Goal: Information Seeking & Learning: Learn about a topic

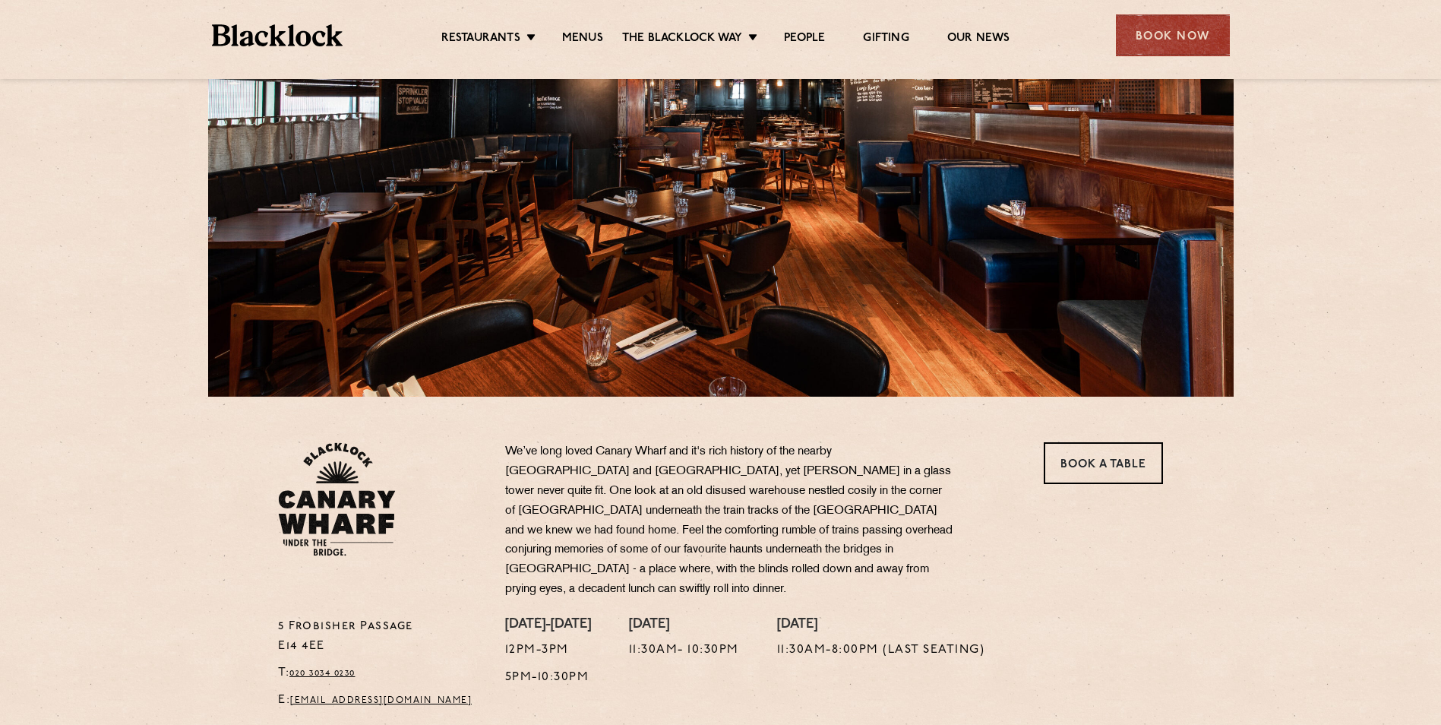
scroll to position [152, 0]
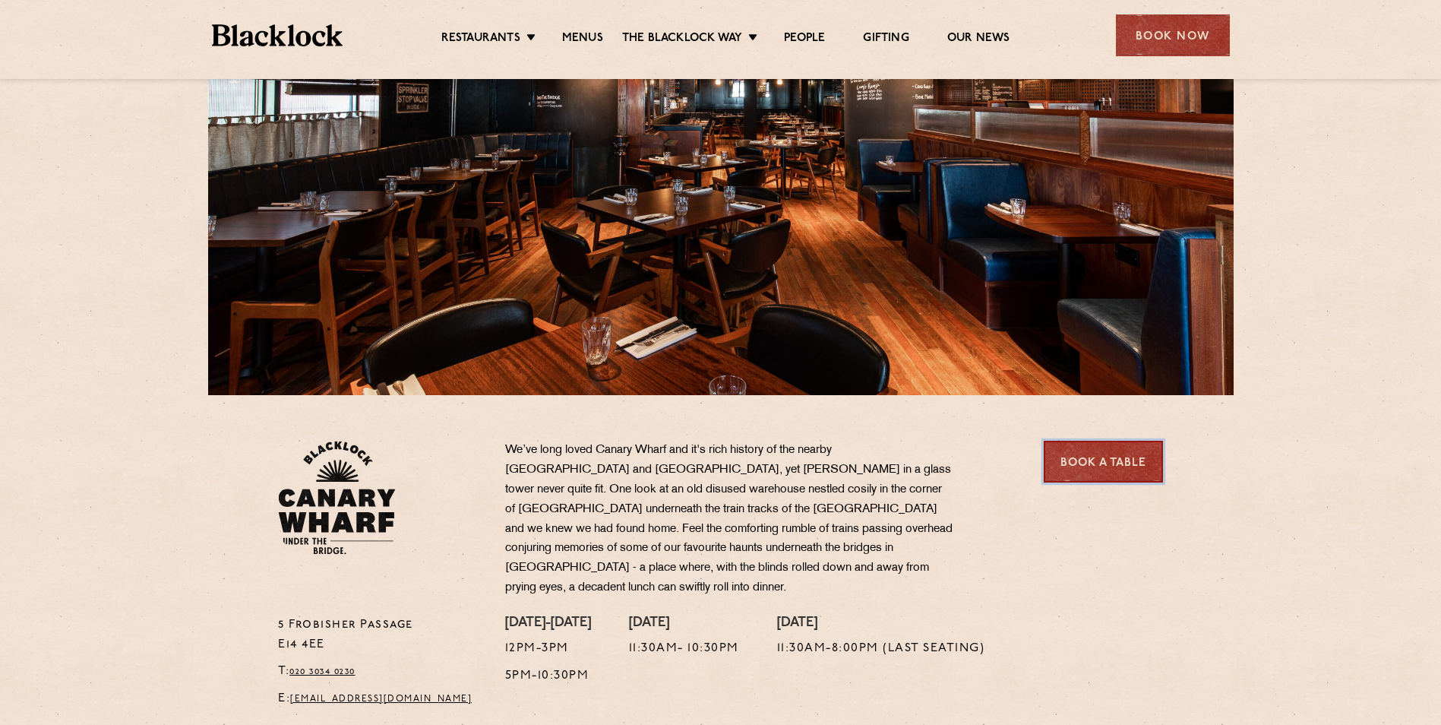
click at [1156, 468] on link "Book a Table" at bounding box center [1103, 462] width 119 height 42
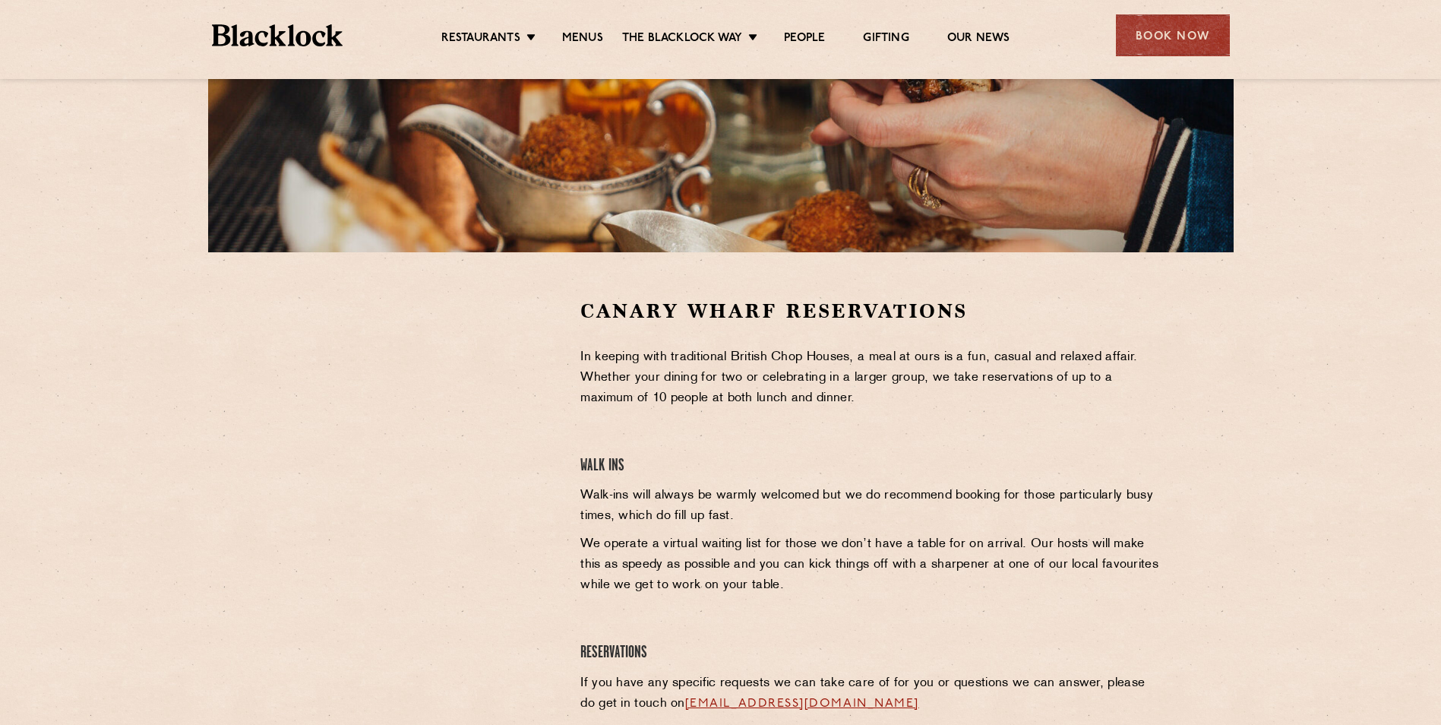
scroll to position [456, 0]
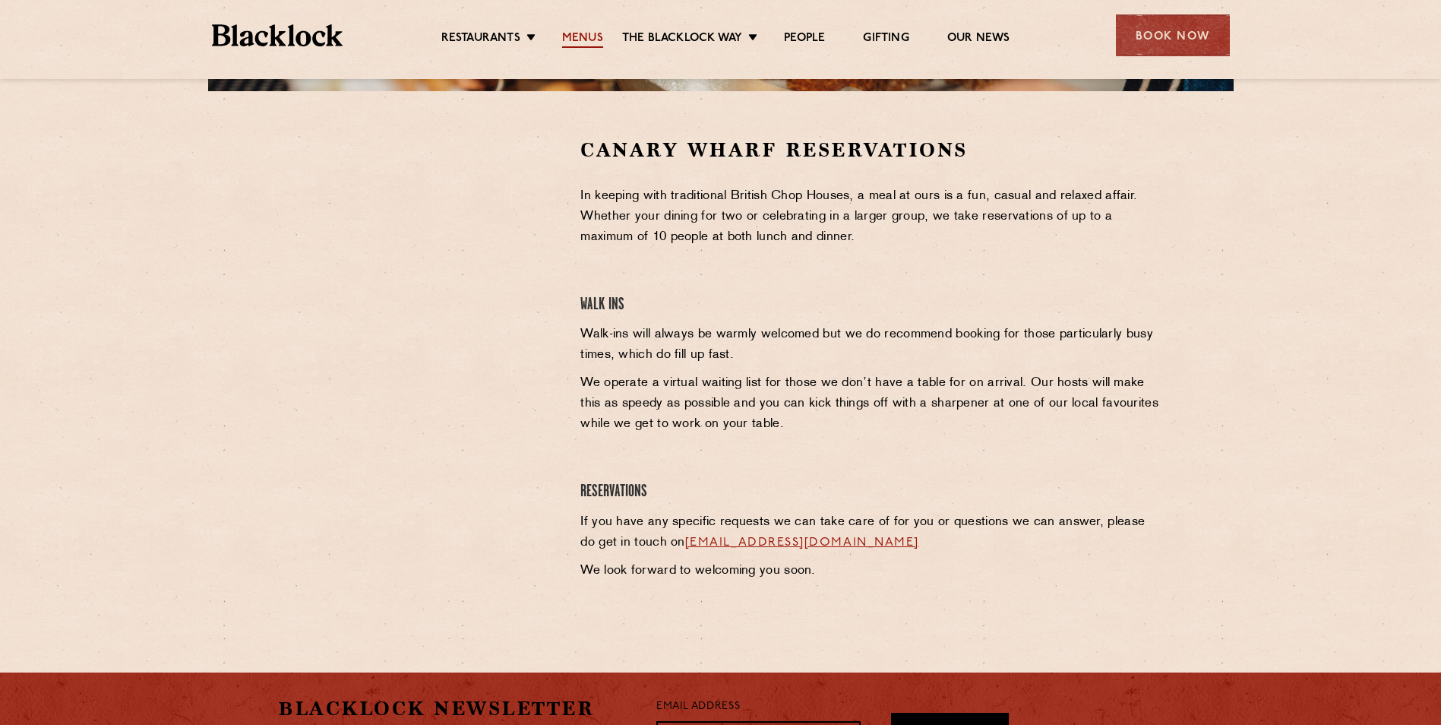
click at [582, 37] on link "Menus" at bounding box center [582, 39] width 41 height 17
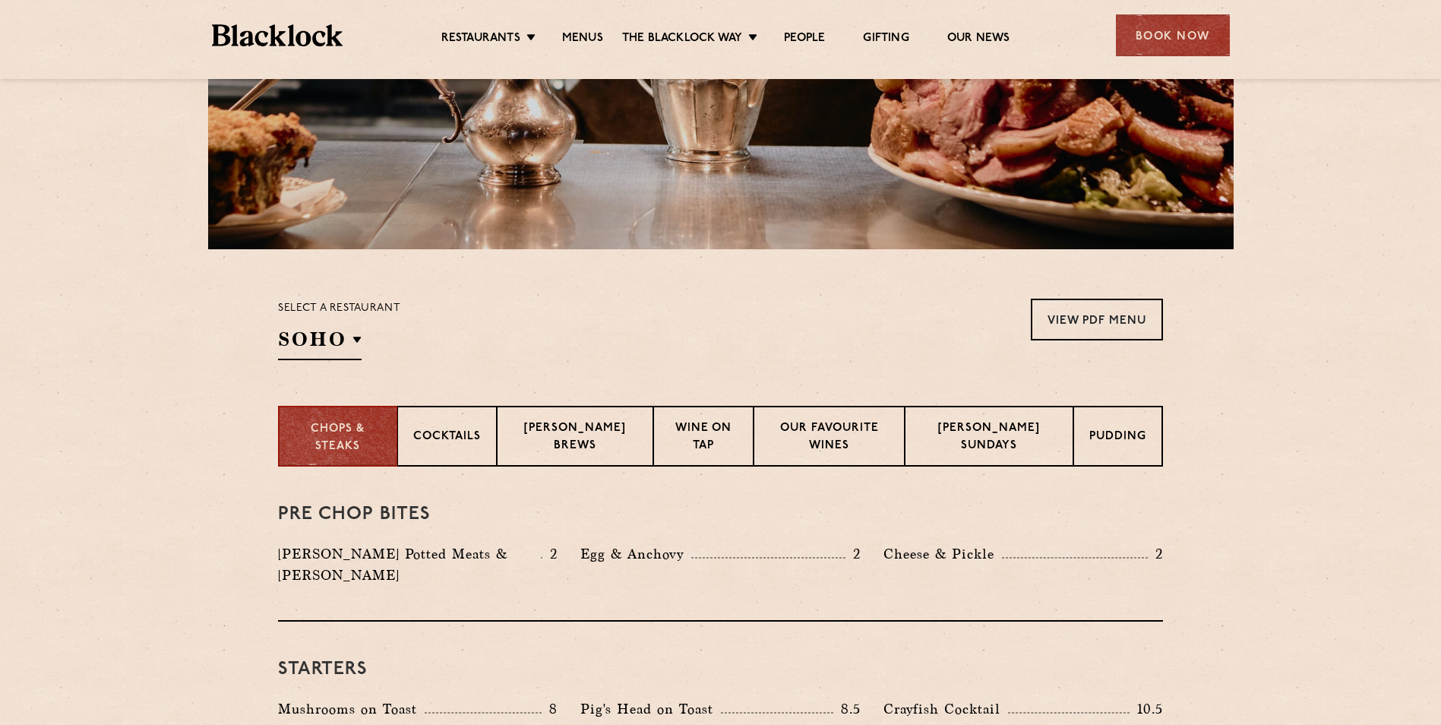
scroll to position [380, 0]
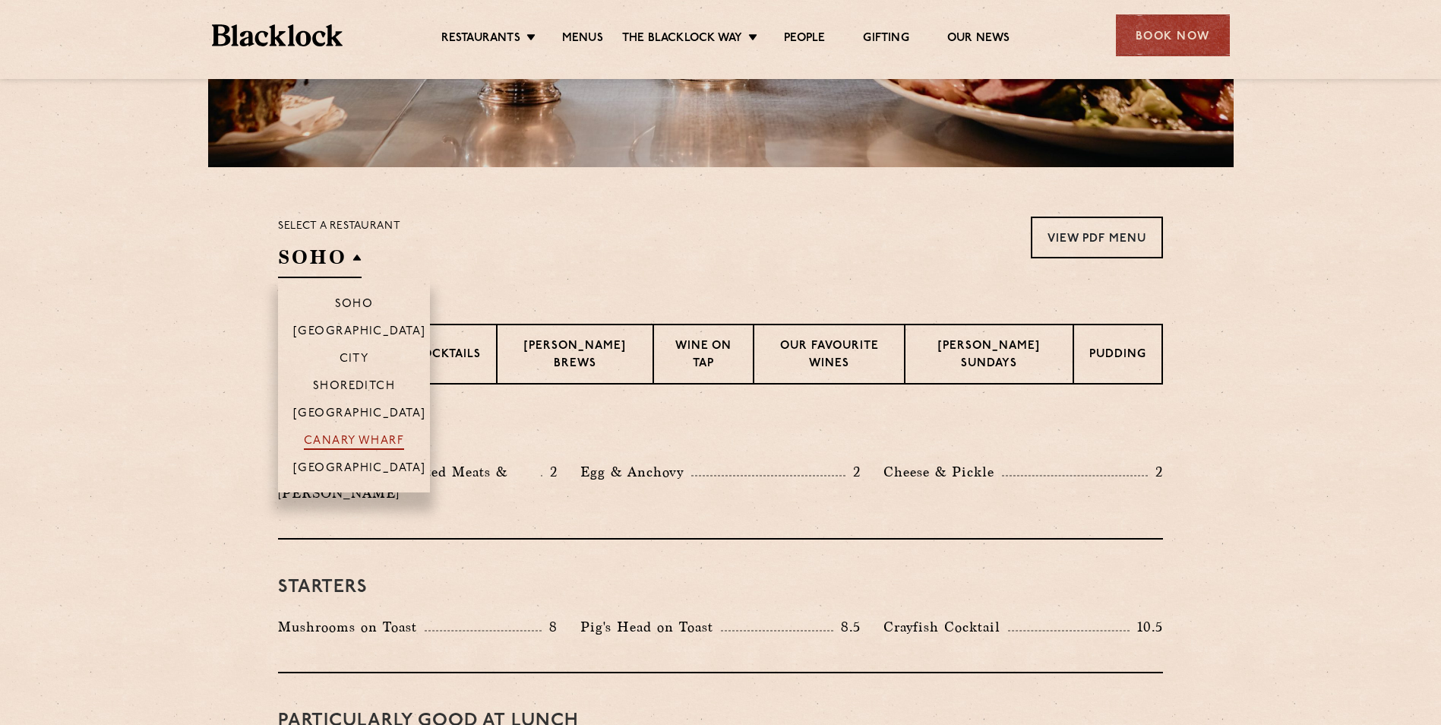
click at [346, 439] on p "Canary Wharf" at bounding box center [354, 442] width 100 height 15
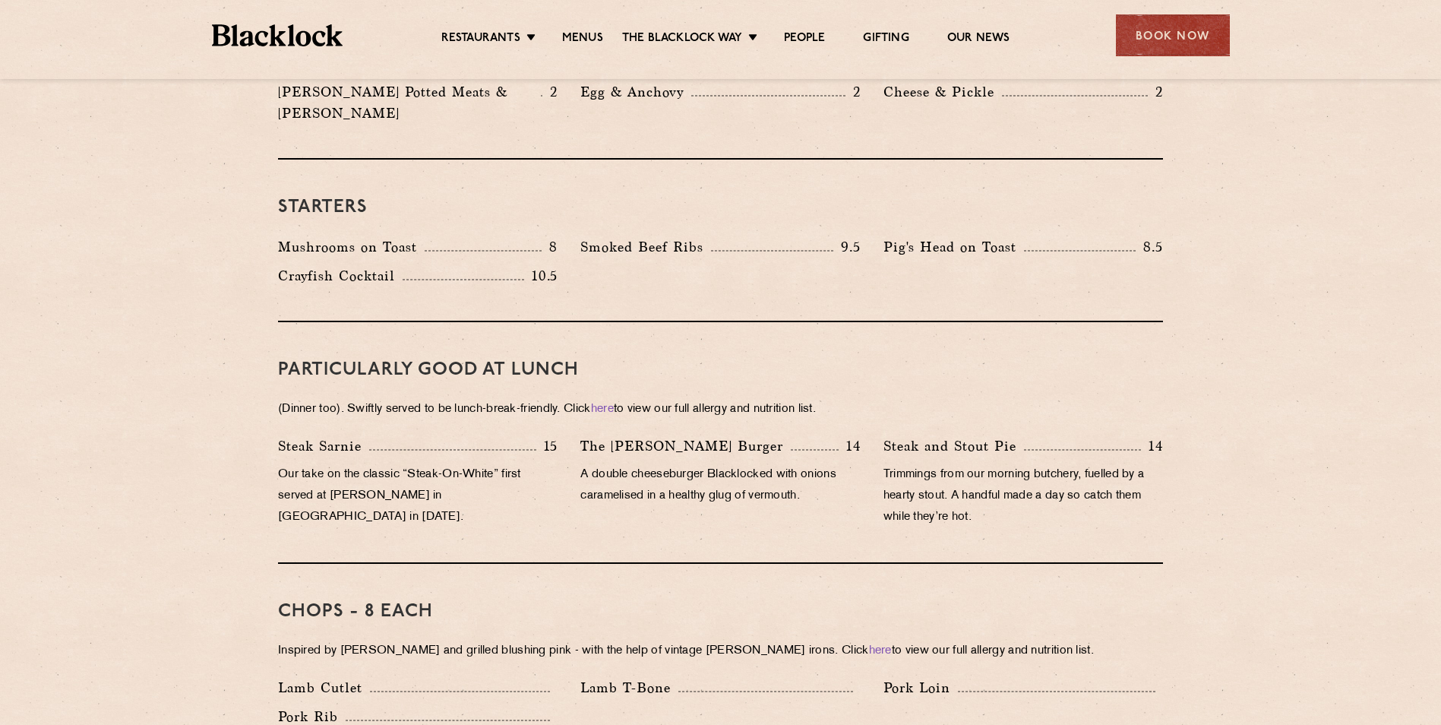
scroll to position [456, 0]
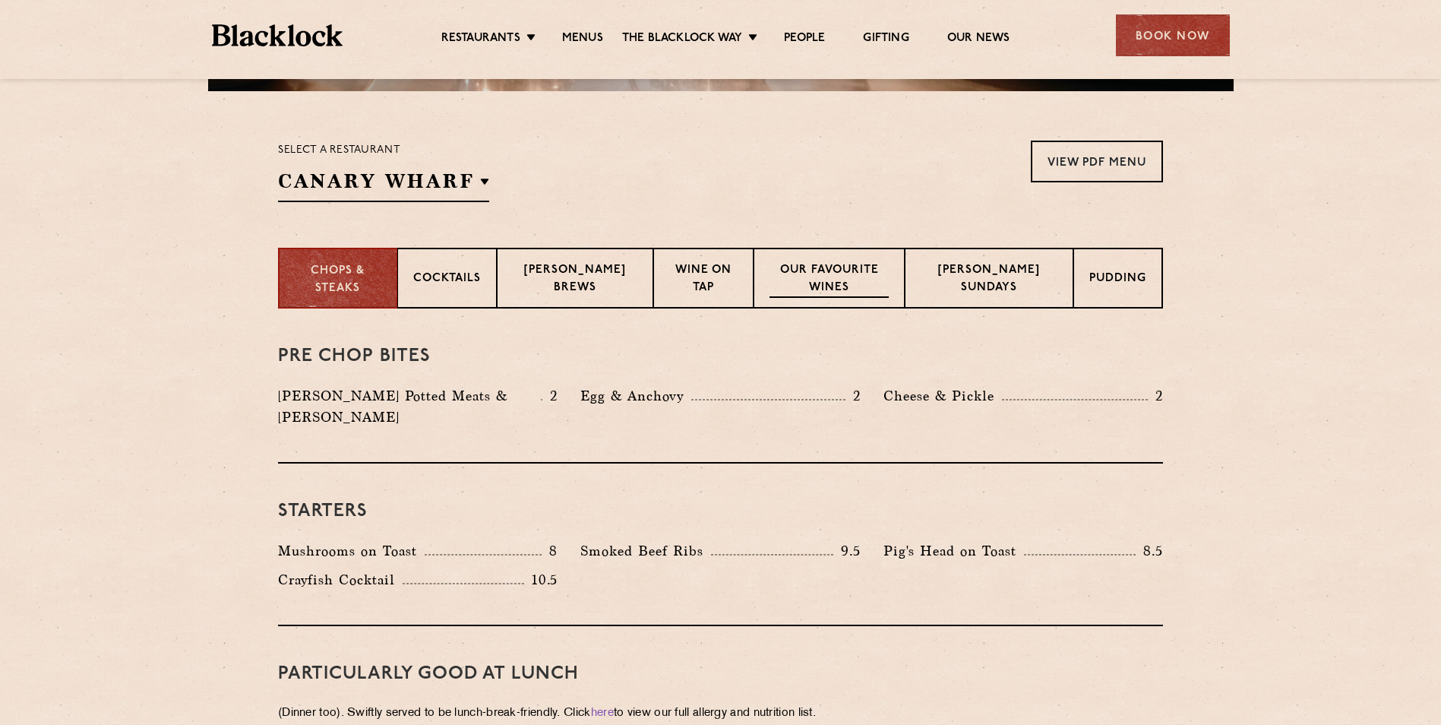
click at [848, 276] on p "Our favourite wines" at bounding box center [830, 280] width 120 height 36
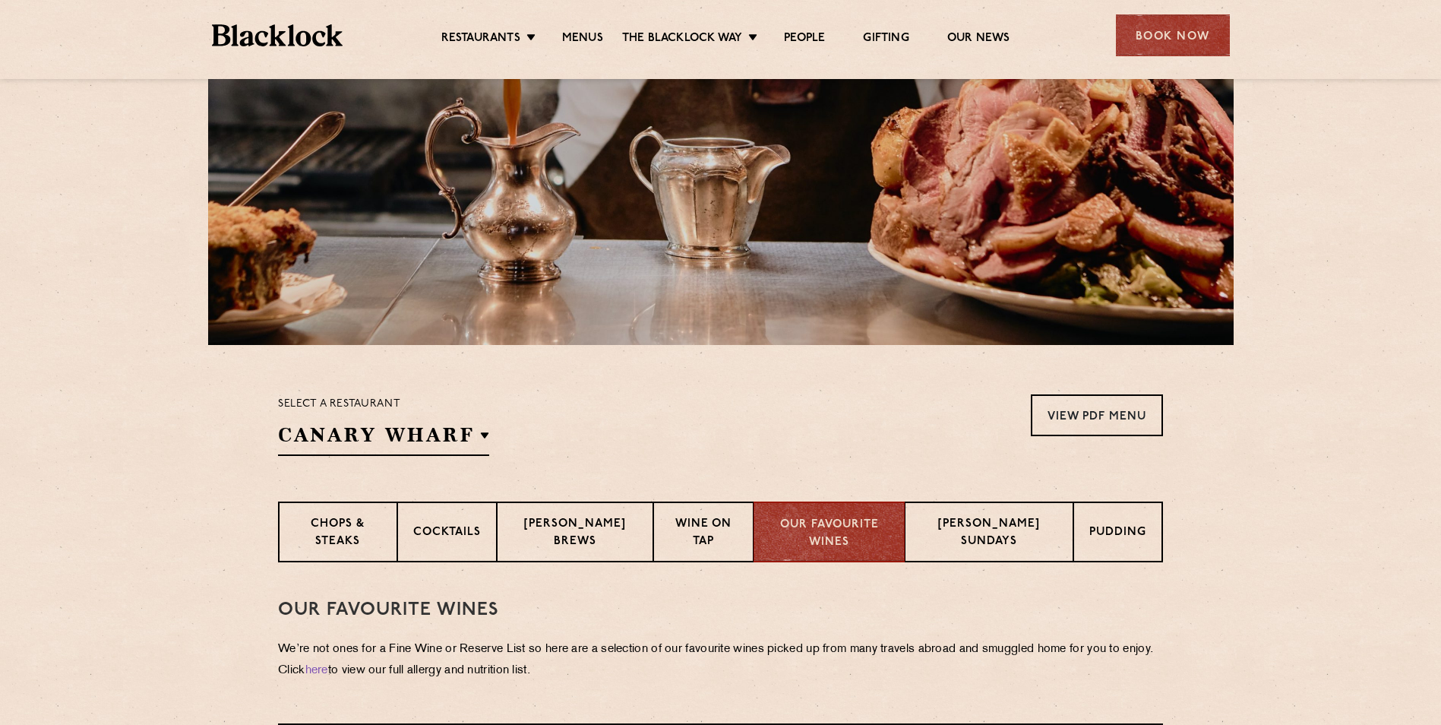
scroll to position [199, 0]
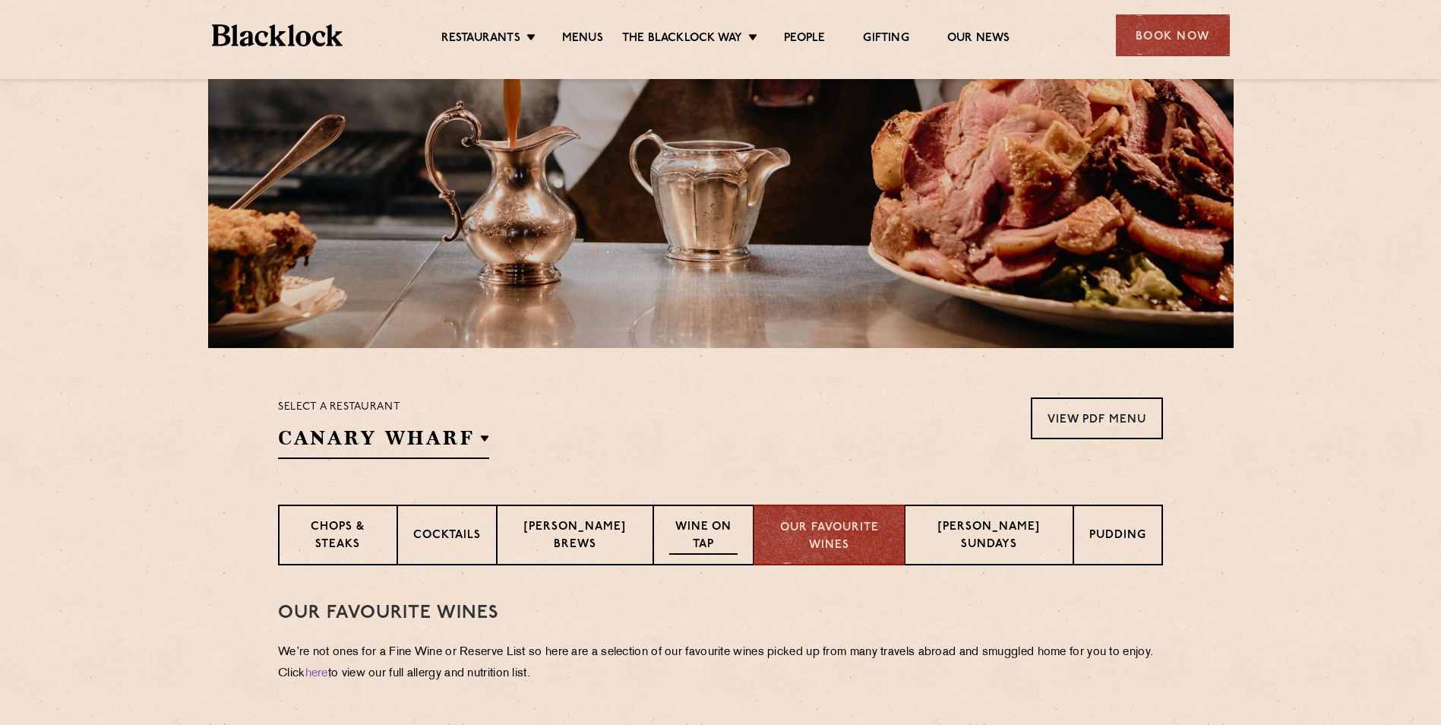
click at [678, 539] on p "Wine on Tap" at bounding box center [703, 537] width 68 height 36
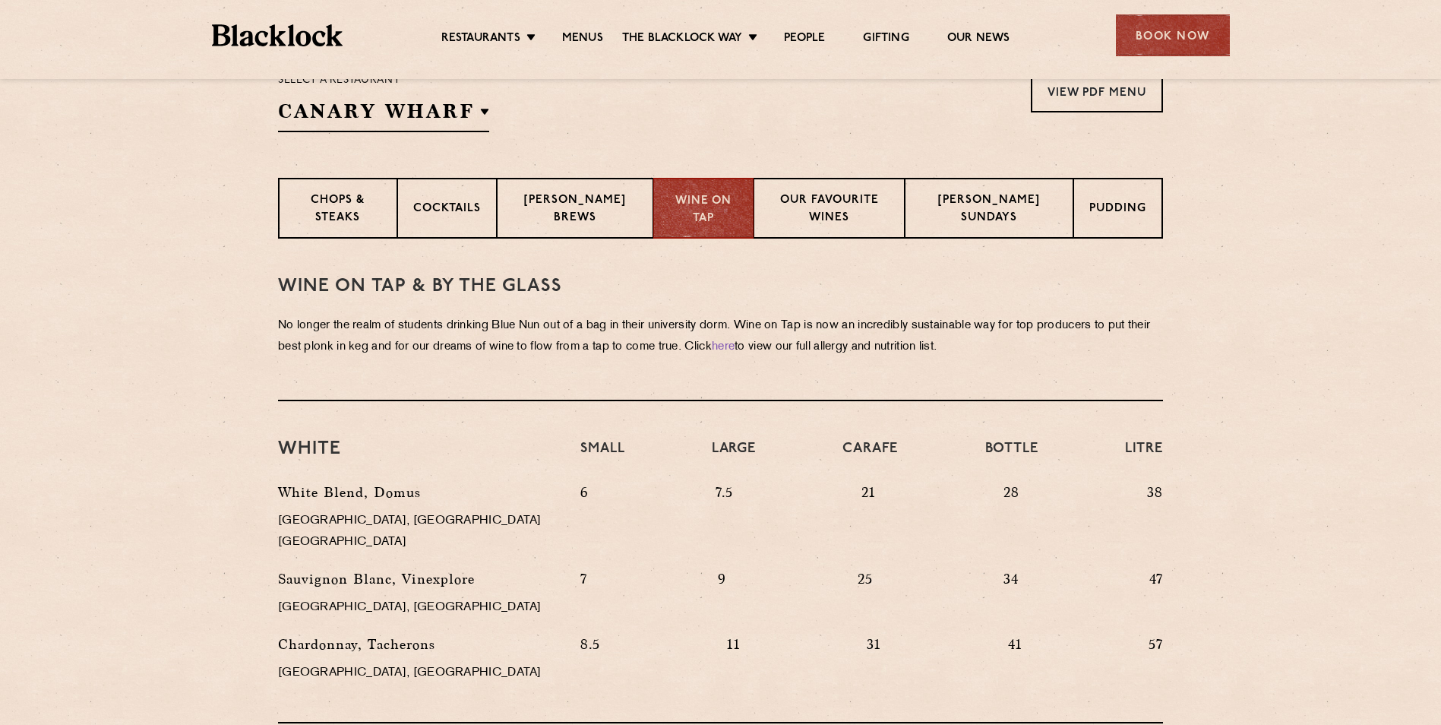
scroll to position [503, 0]
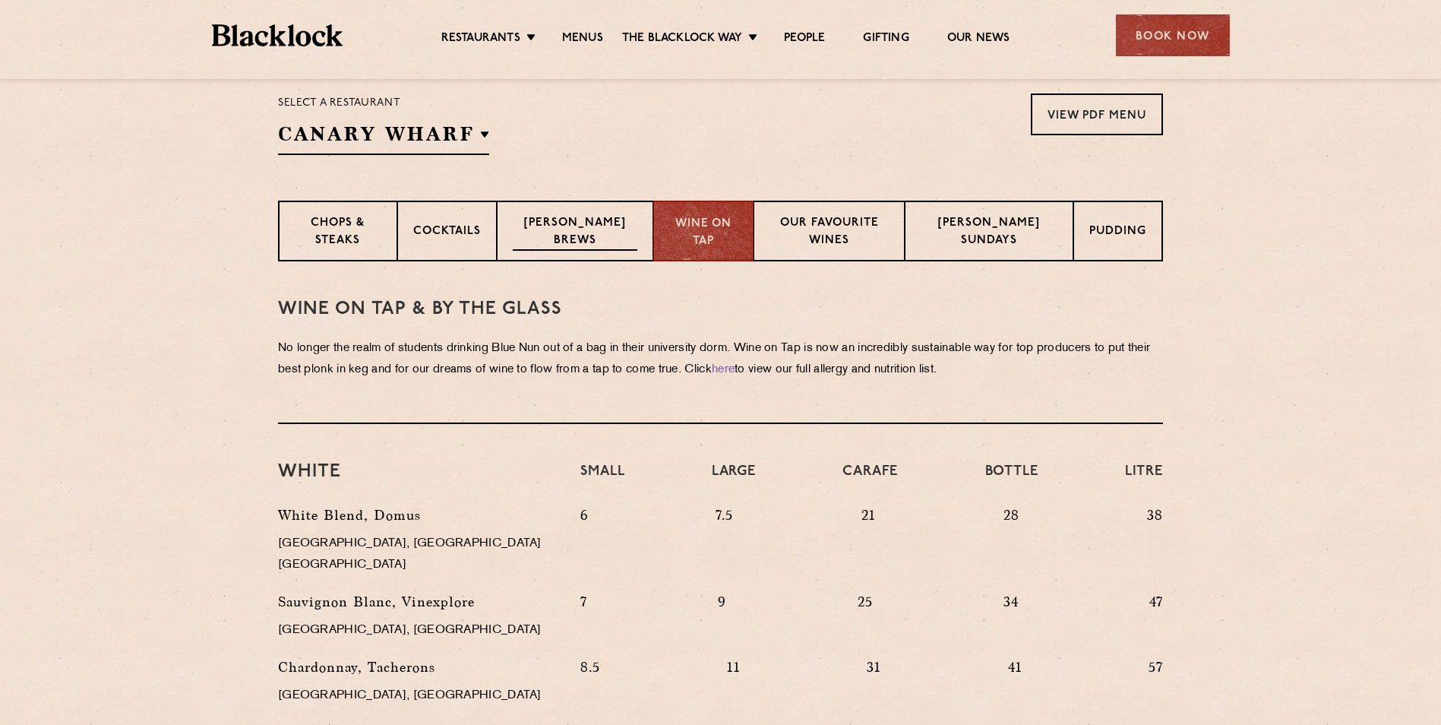
click at [587, 228] on p "[PERSON_NAME] Brews" at bounding box center [575, 233] width 125 height 36
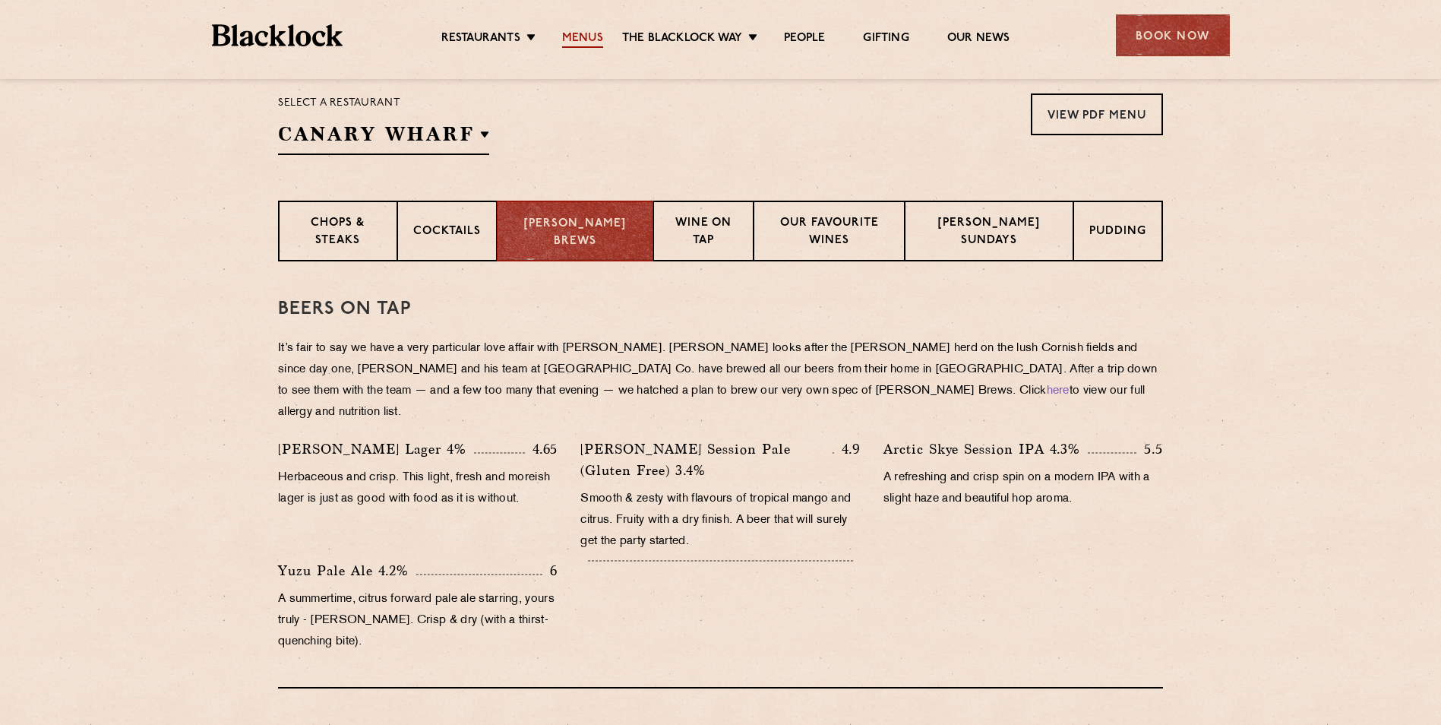
click at [587, 40] on link "Menus" at bounding box center [582, 39] width 41 height 17
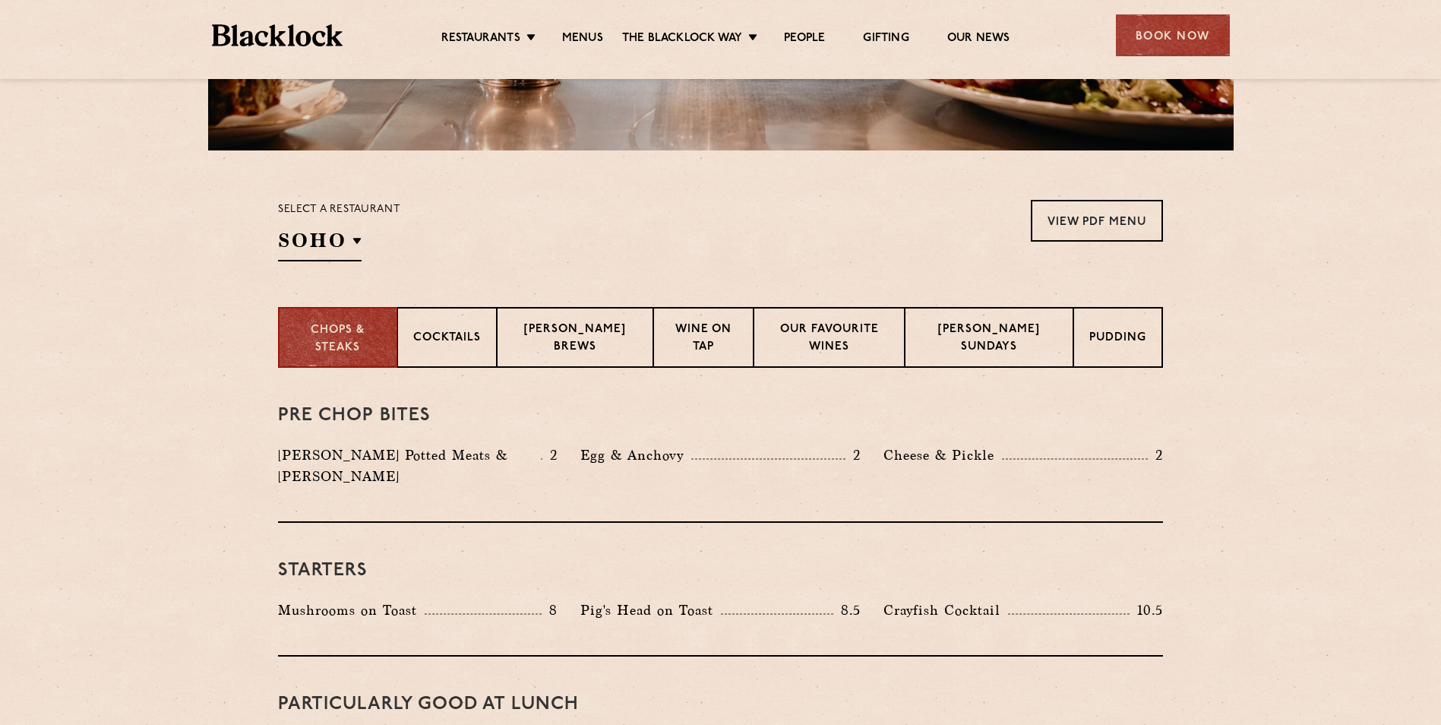
scroll to position [380, 0]
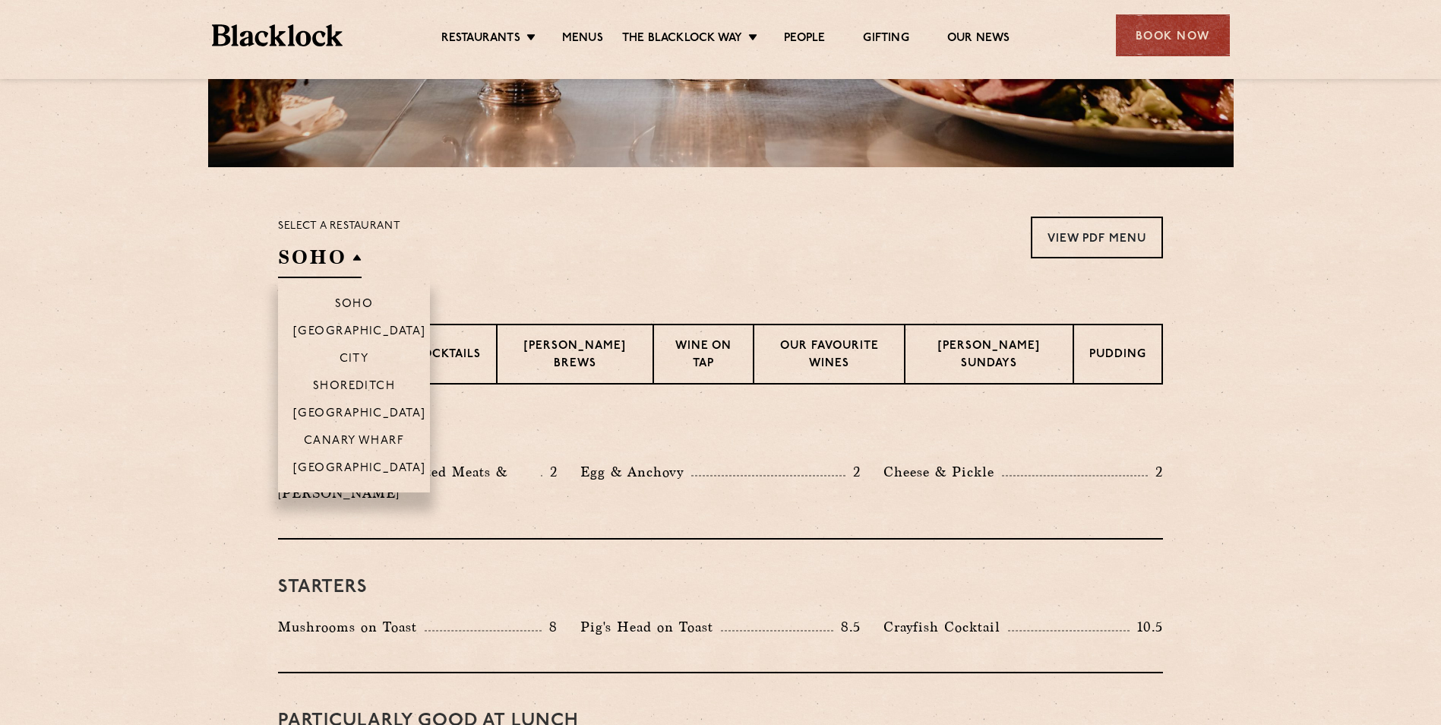
click at [357, 258] on h2 "SOHO" at bounding box center [320, 261] width 84 height 34
click at [368, 409] on p "[GEOGRAPHIC_DATA]" at bounding box center [359, 414] width 133 height 15
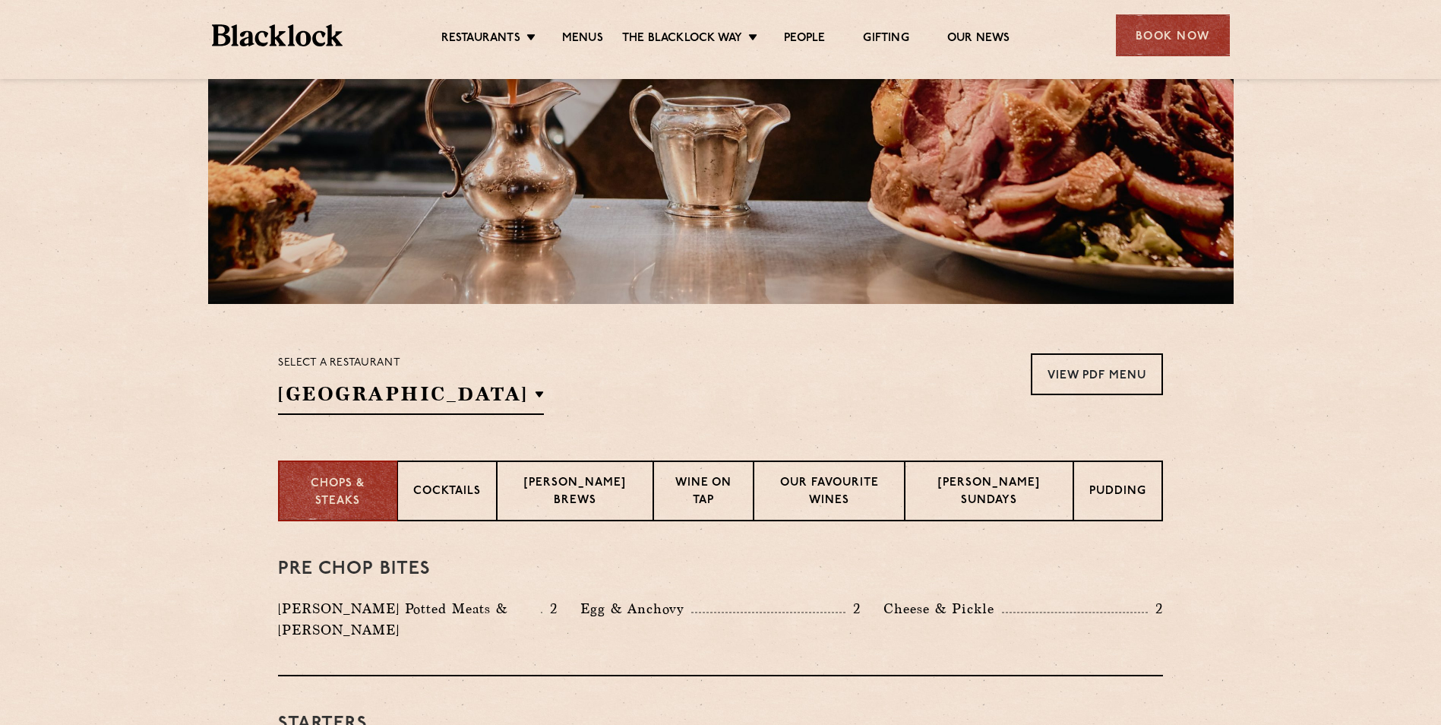
scroll to position [225, 0]
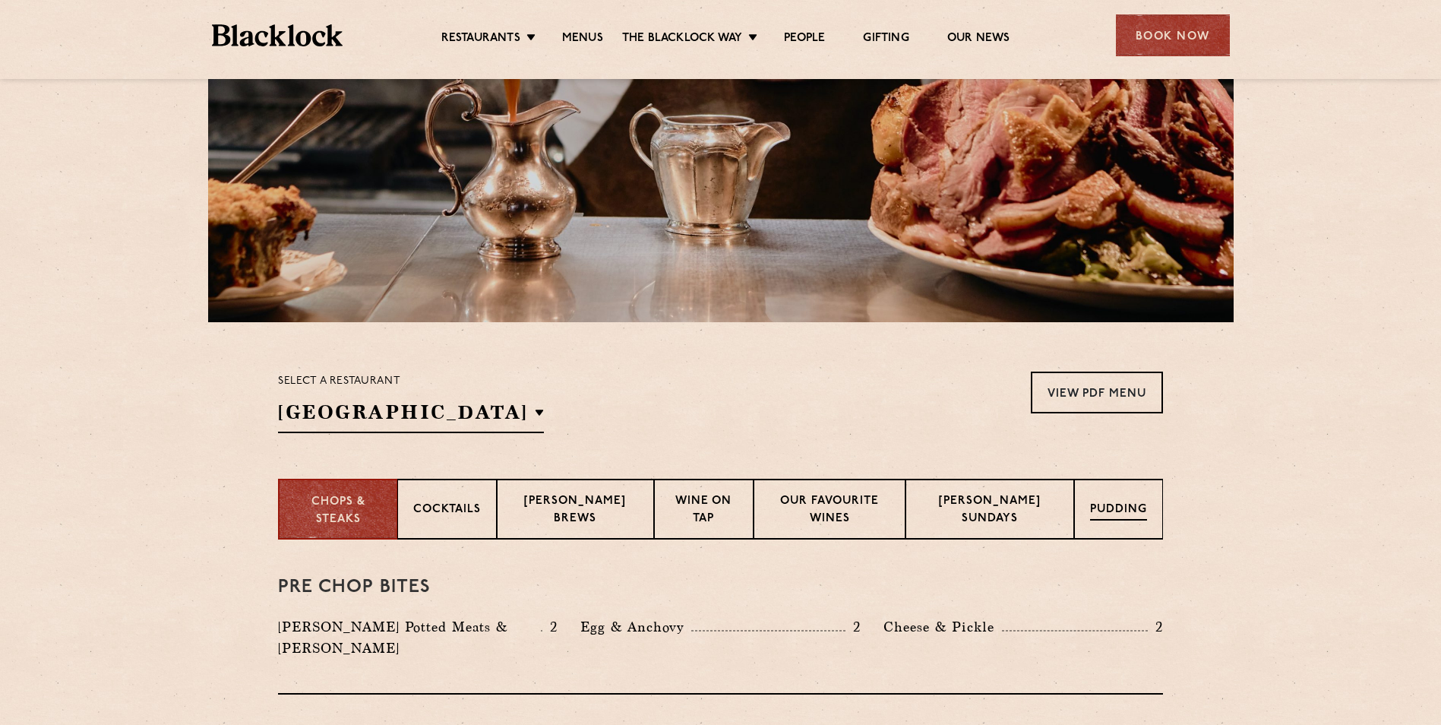
click at [1116, 510] on p "Pudding" at bounding box center [1118, 510] width 57 height 19
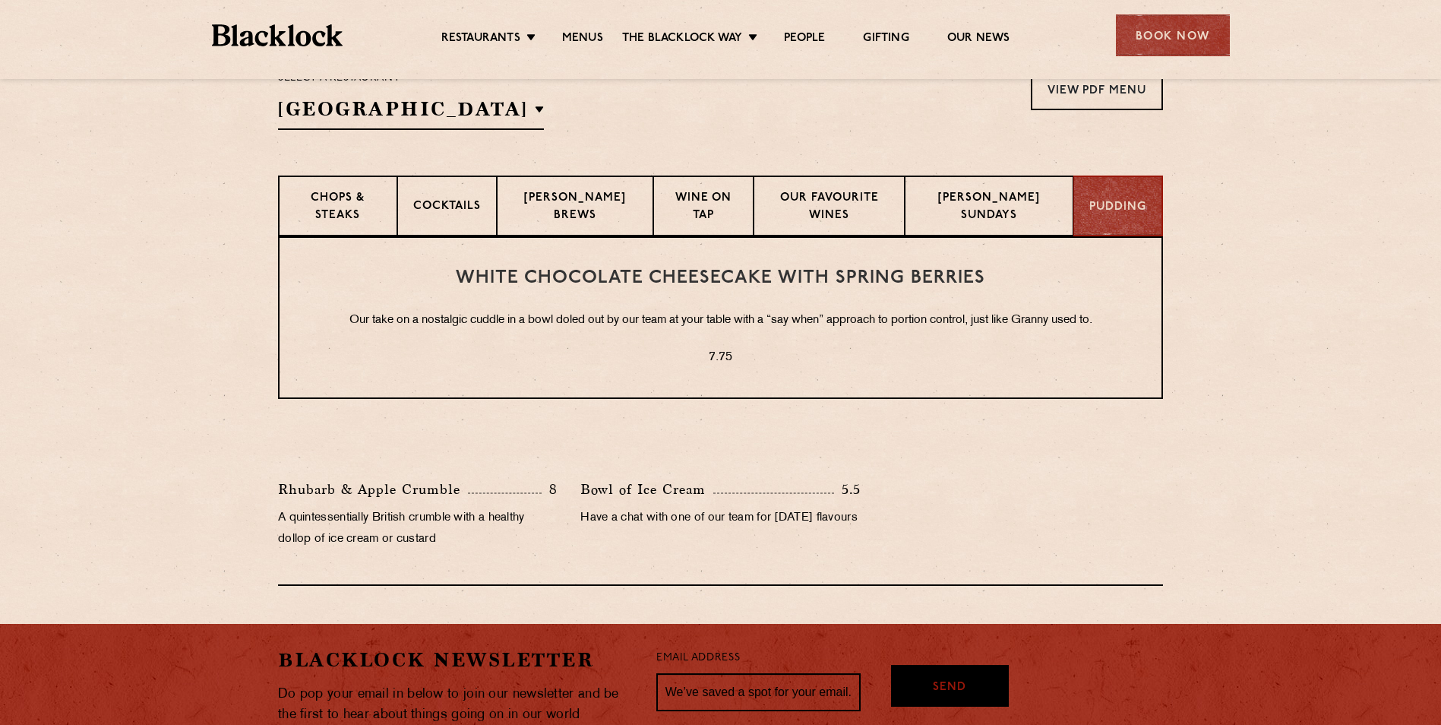
scroll to position [529, 0]
click at [368, 214] on p "Chops & Steaks" at bounding box center [337, 207] width 87 height 36
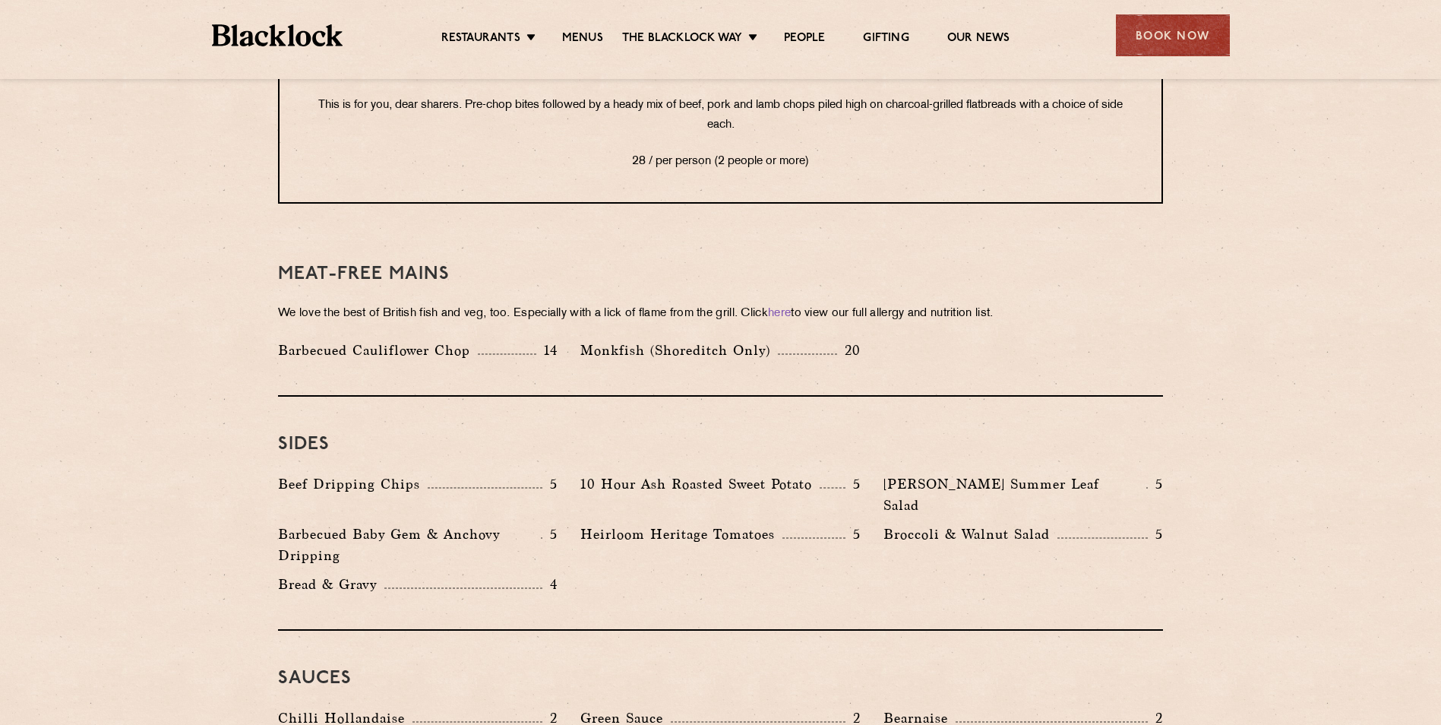
scroll to position [2048, 0]
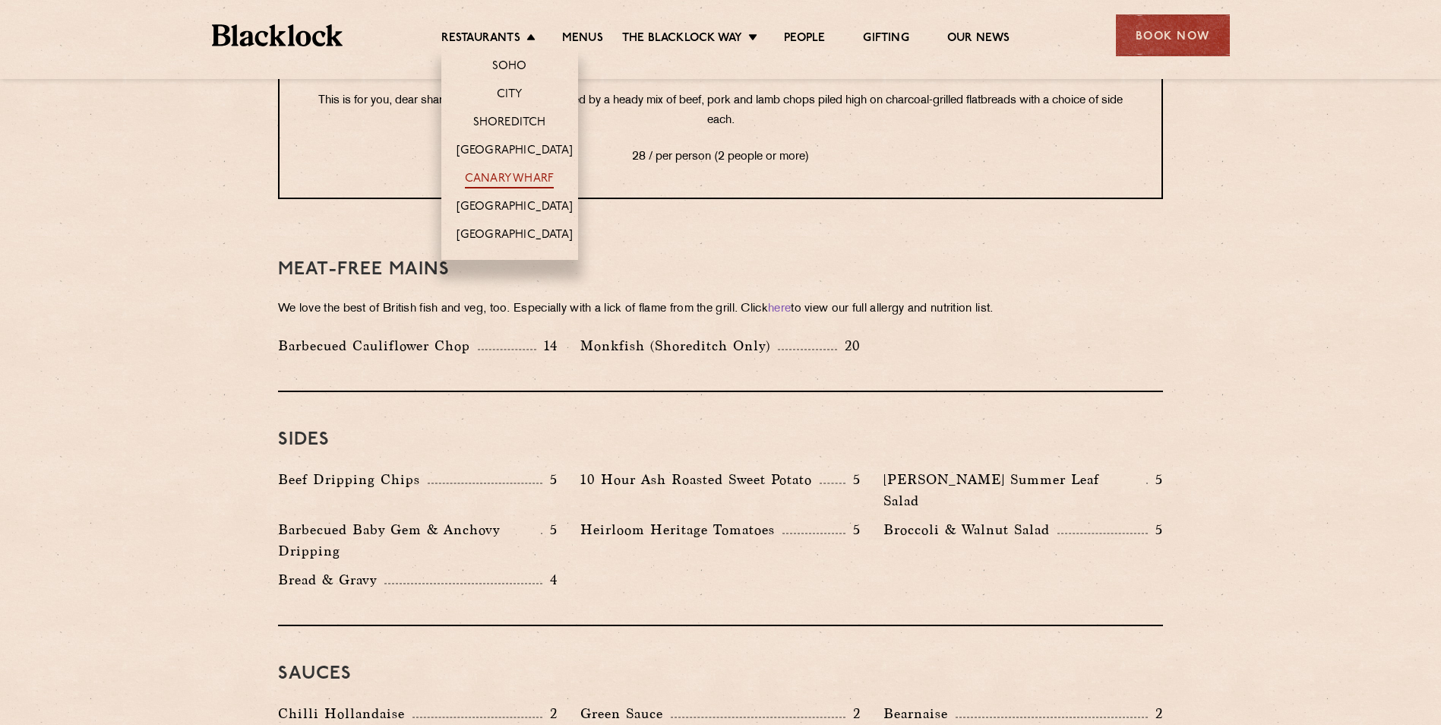
click at [501, 178] on link "Canary Wharf" at bounding box center [509, 180] width 89 height 17
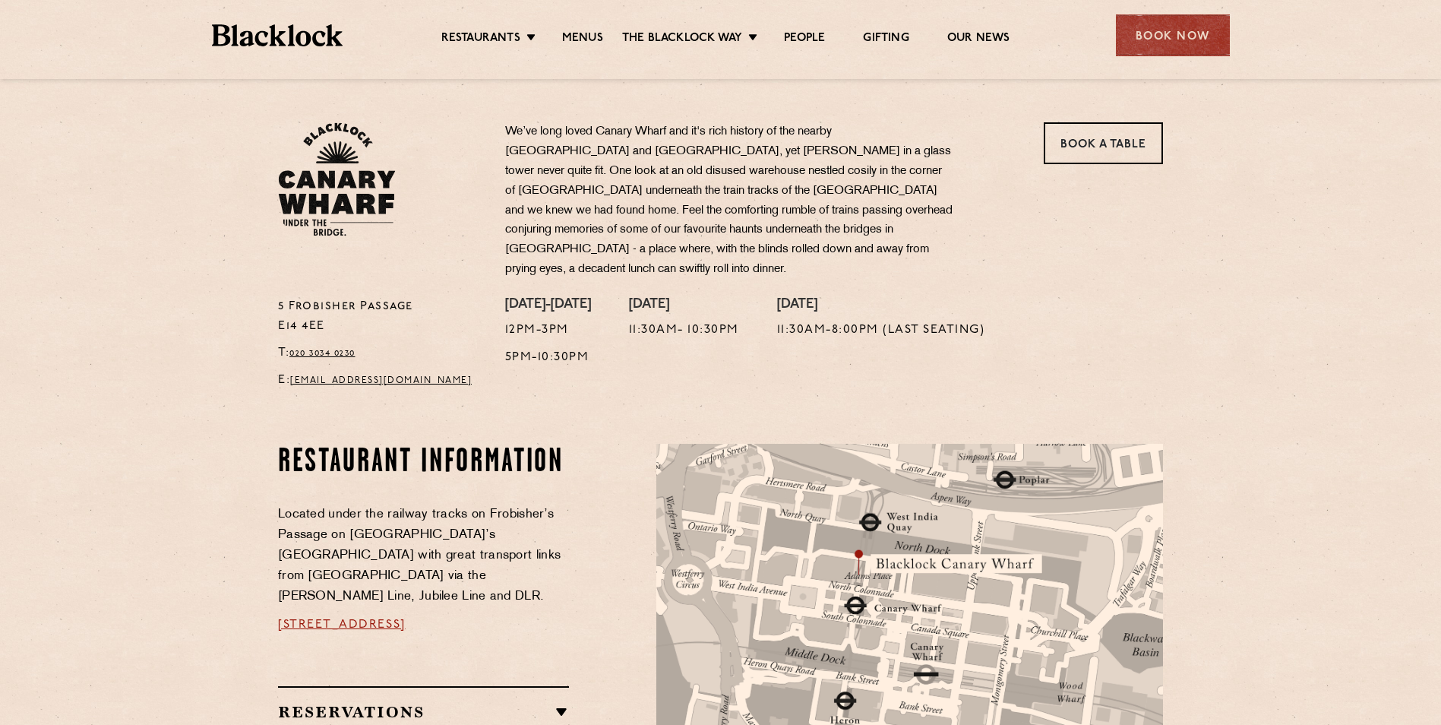
scroll to position [380, 0]
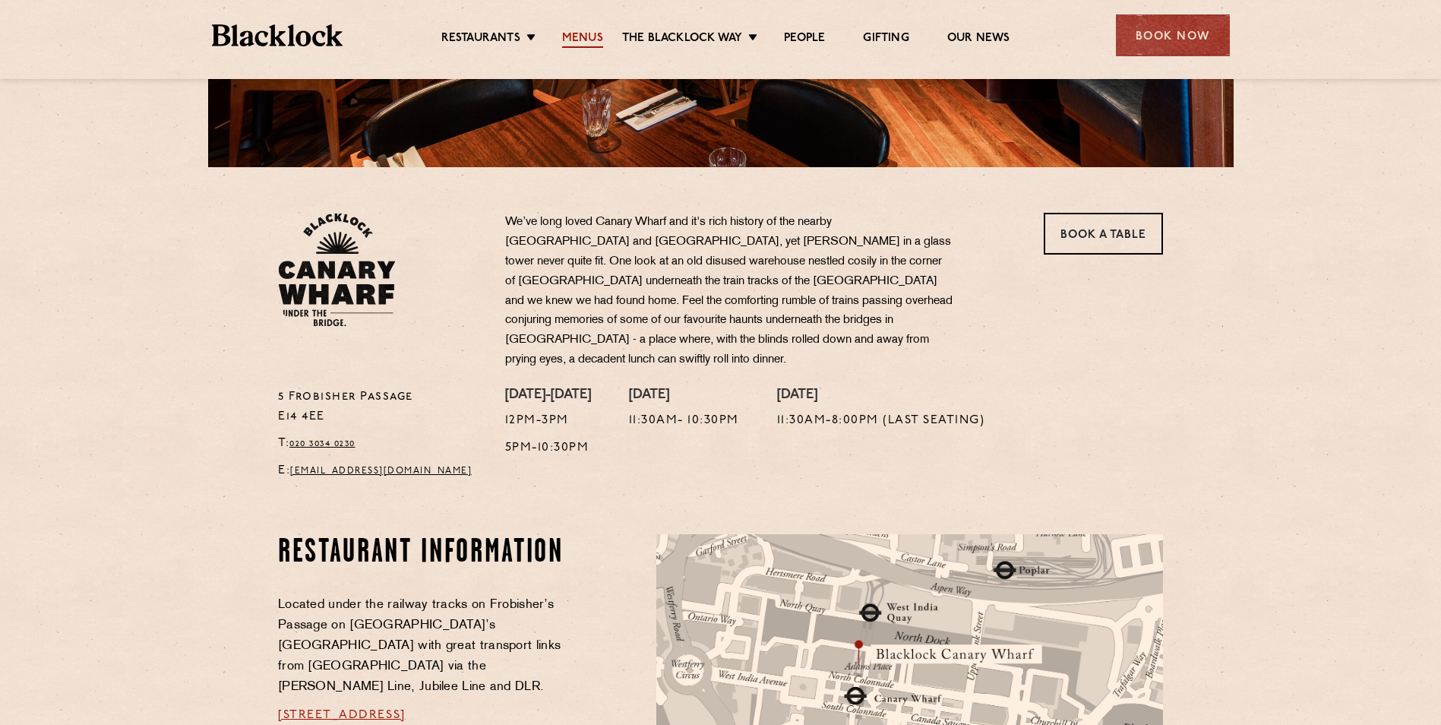
click at [574, 40] on link "Menus" at bounding box center [582, 39] width 41 height 17
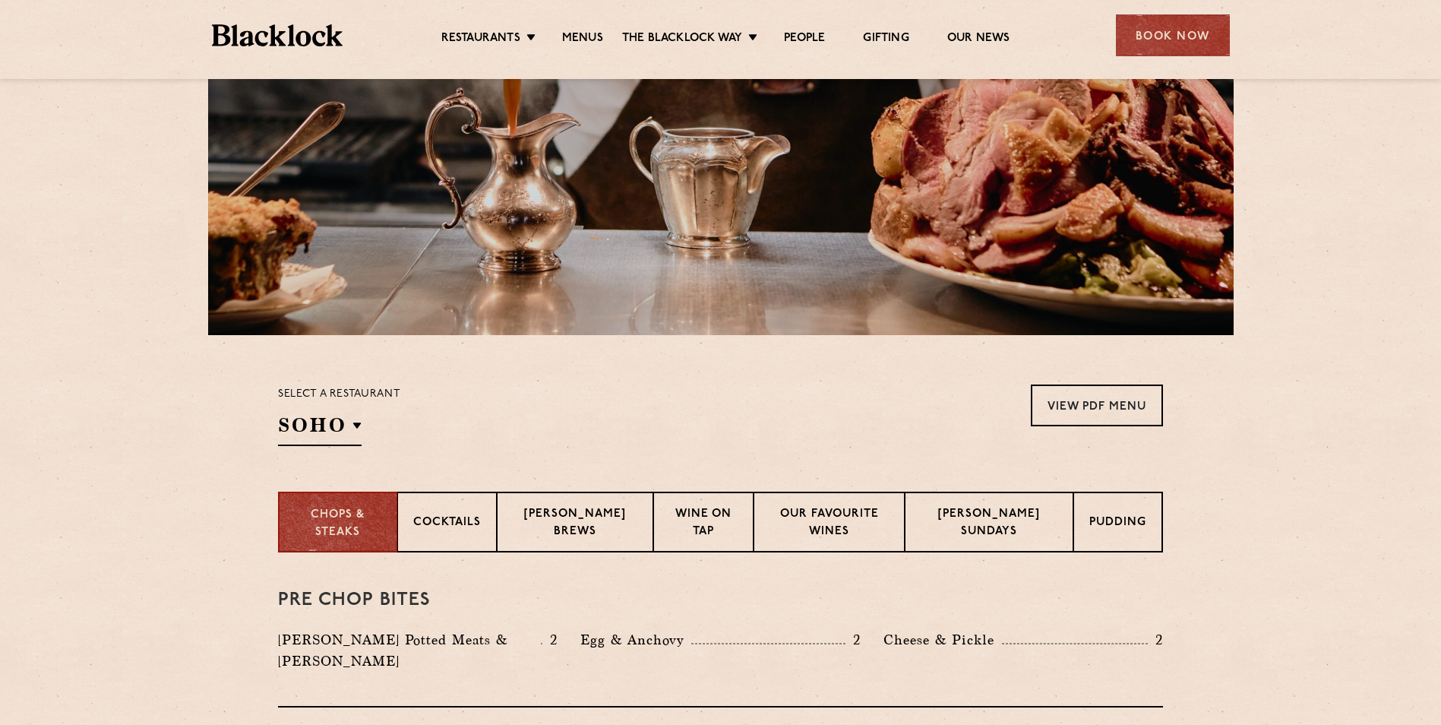
scroll to position [228, 0]
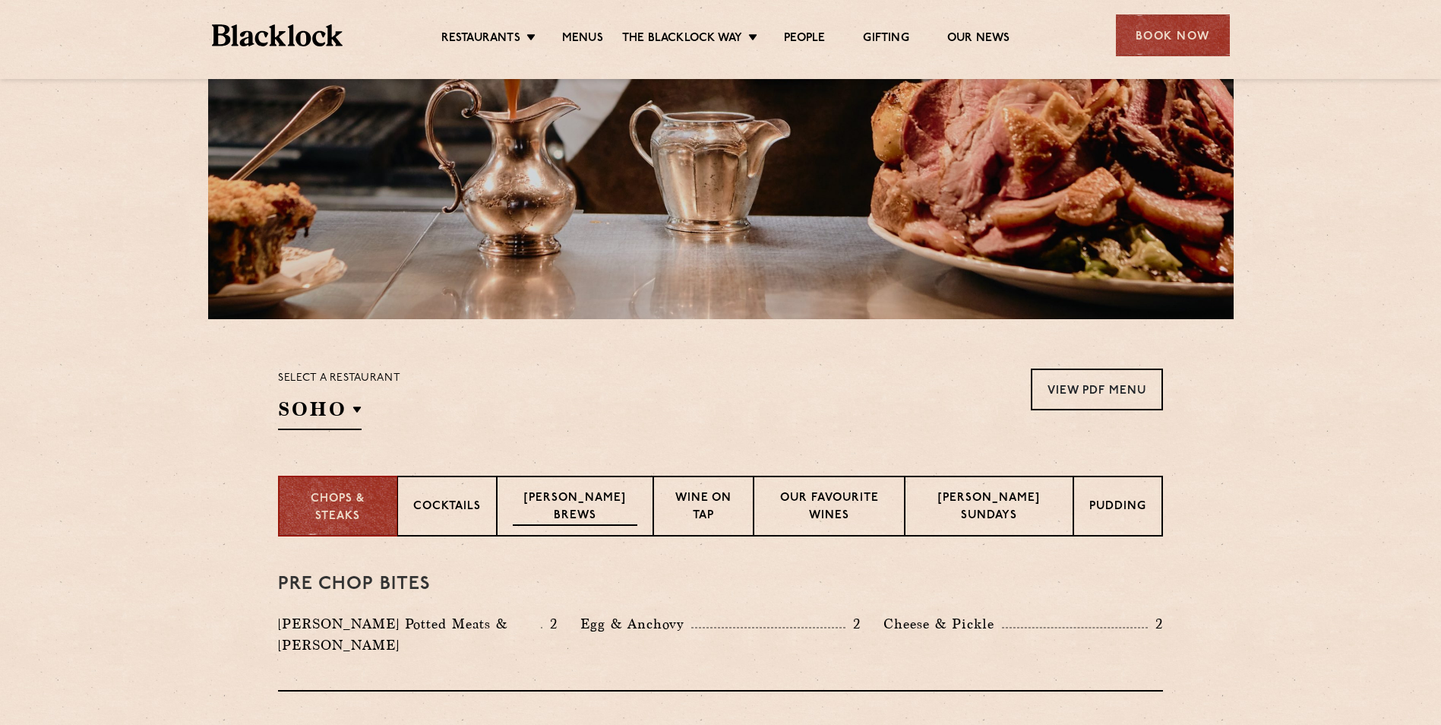
click at [573, 509] on p "[PERSON_NAME] Brews" at bounding box center [575, 508] width 125 height 36
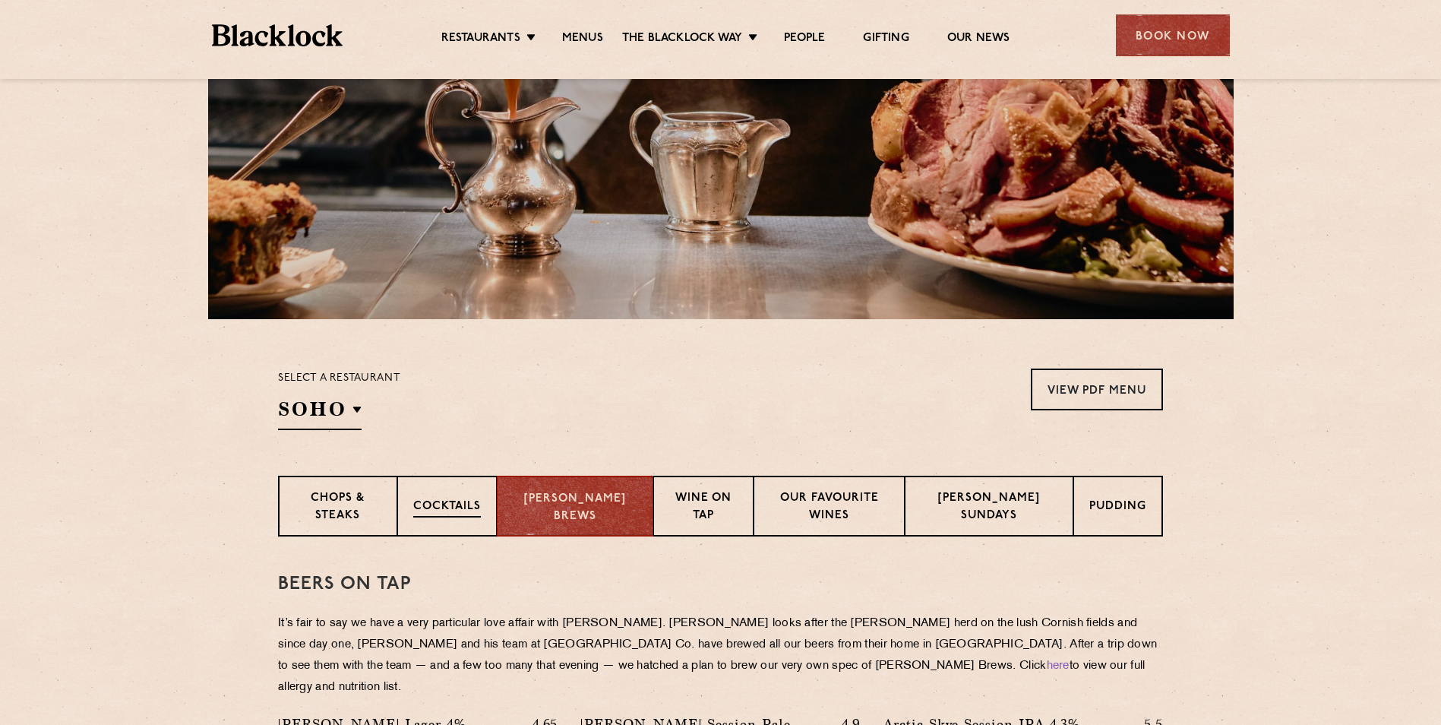
click at [441, 508] on p "Cocktails" at bounding box center [447, 507] width 68 height 19
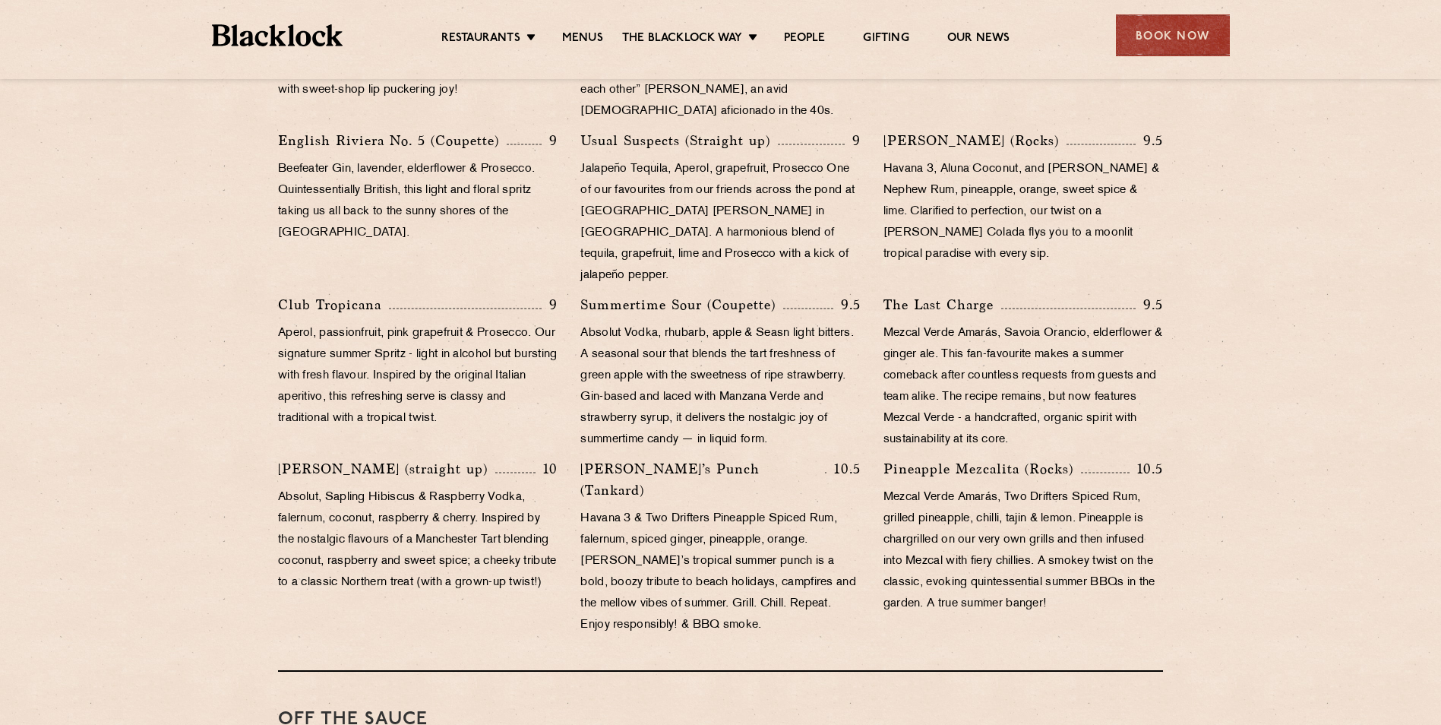
scroll to position [988, 0]
